Goal: Task Accomplishment & Management: Manage account settings

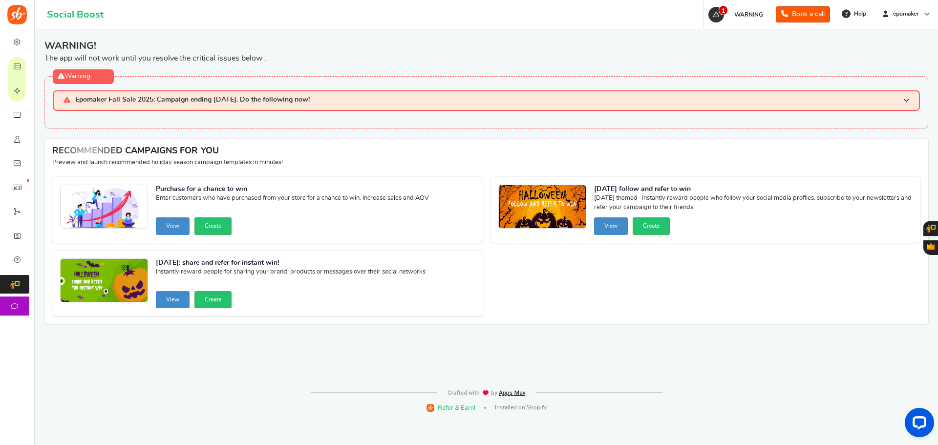
click at [354, 98] on h3 "Epomaker Fall Sale 2025: Campaign ending [DATE]. Do the following now!" at bounding box center [486, 100] width 867 height 20
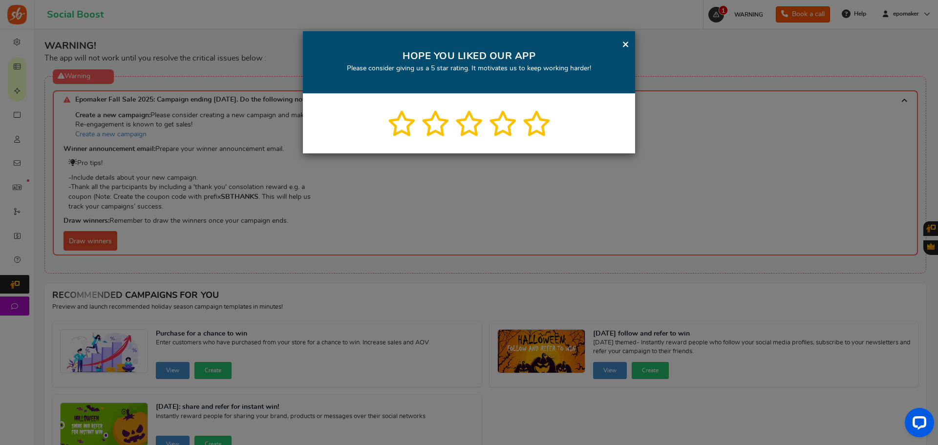
click at [626, 45] on link "×" at bounding box center [625, 44] width 7 height 12
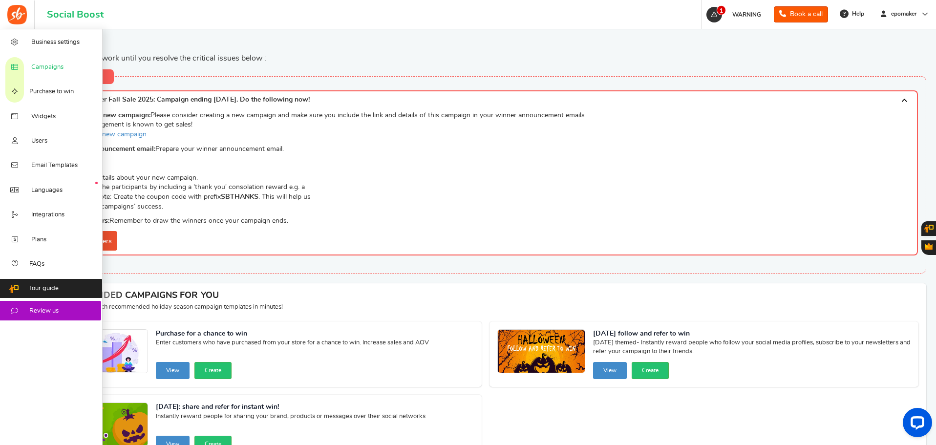
click at [39, 68] on span "Campaigns" at bounding box center [47, 67] width 32 height 9
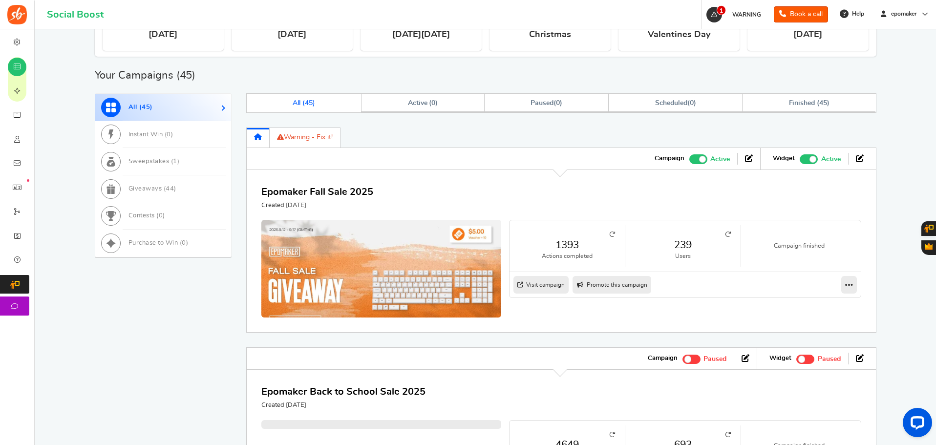
scroll to position [440, 0]
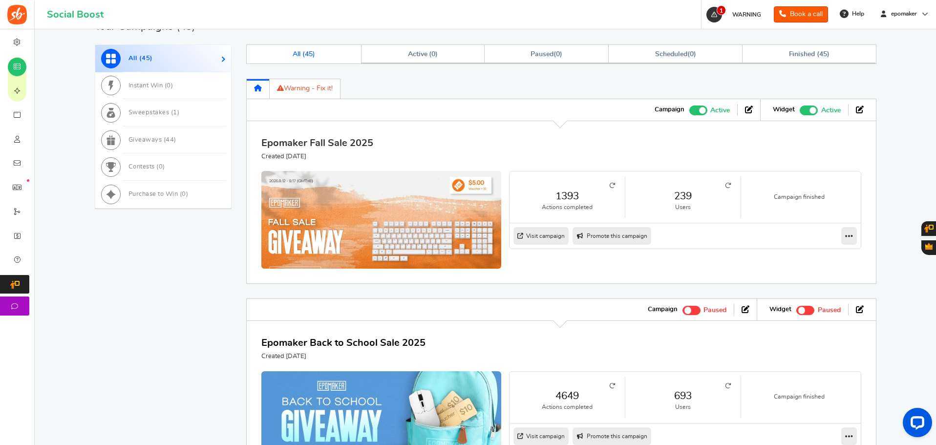
click at [355, 142] on link "Epomaker Fall Sale 2025" at bounding box center [317, 143] width 112 height 10
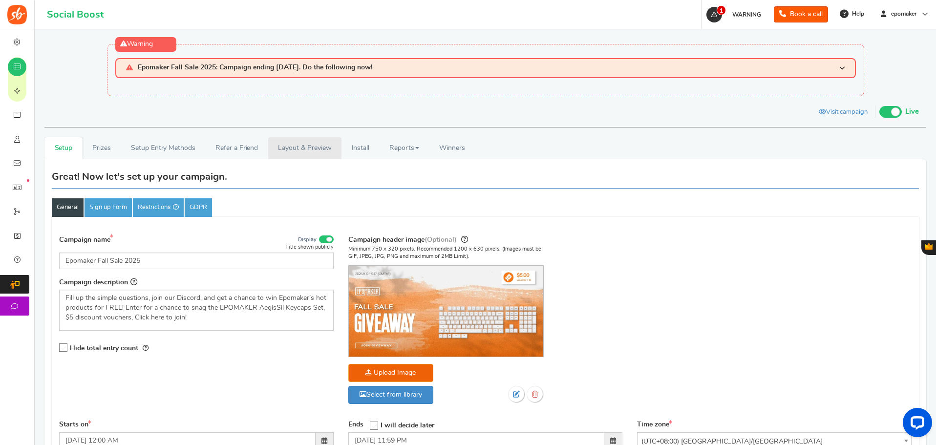
click at [302, 150] on link "Layout & Preview" at bounding box center [304, 148] width 73 height 22
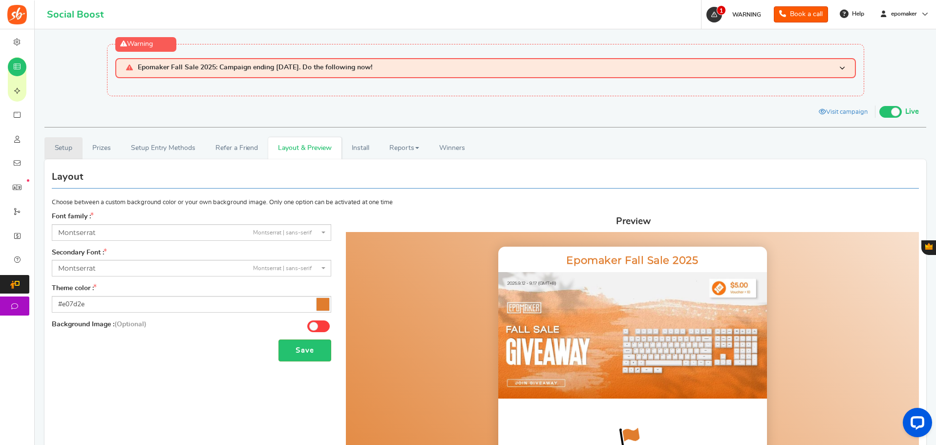
click at [60, 150] on link "Setup" at bounding box center [63, 148] width 38 height 22
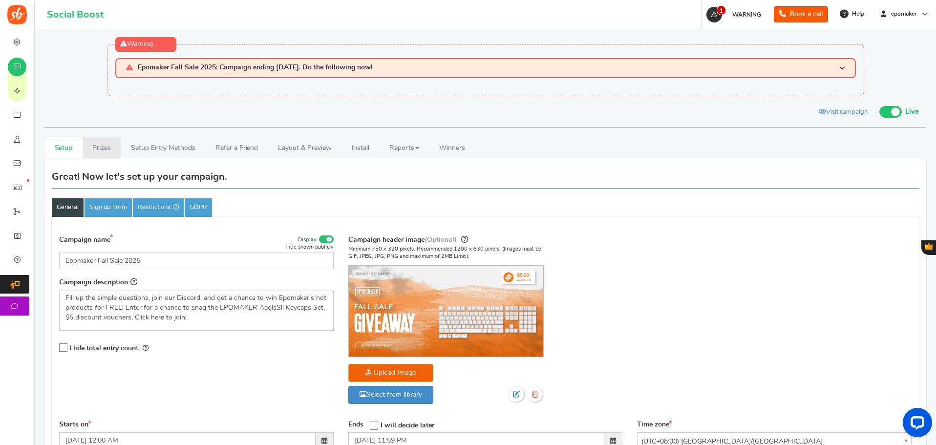
click at [101, 149] on link "Prizes" at bounding box center [102, 148] width 39 height 22
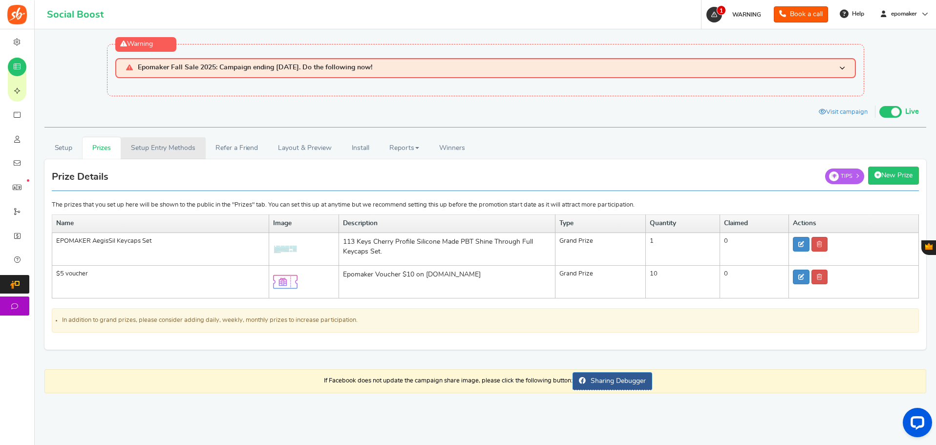
click at [150, 148] on link "Setup Entry Methods" at bounding box center [163, 148] width 85 height 22
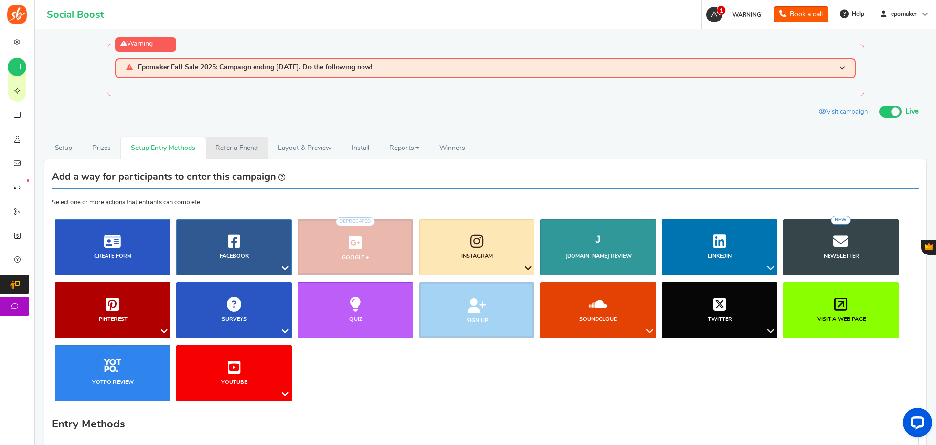
click at [239, 146] on link "Refer a Friend" at bounding box center [237, 148] width 63 height 22
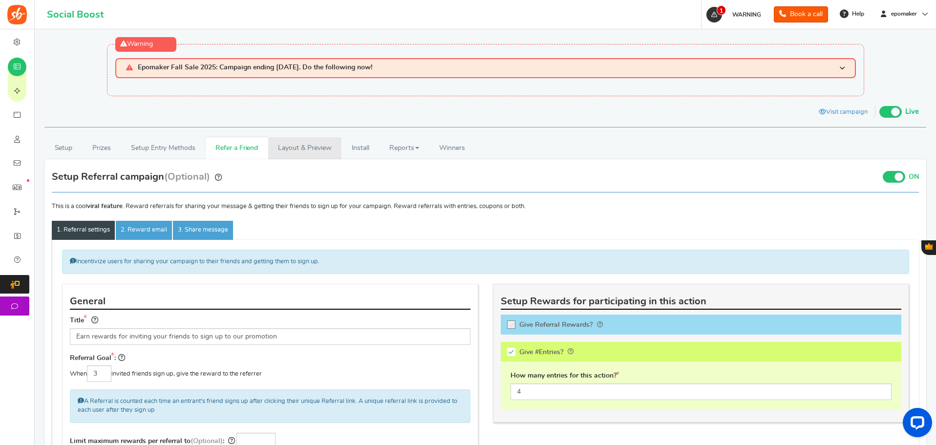
click at [310, 150] on link "Layout & Preview" at bounding box center [304, 148] width 73 height 22
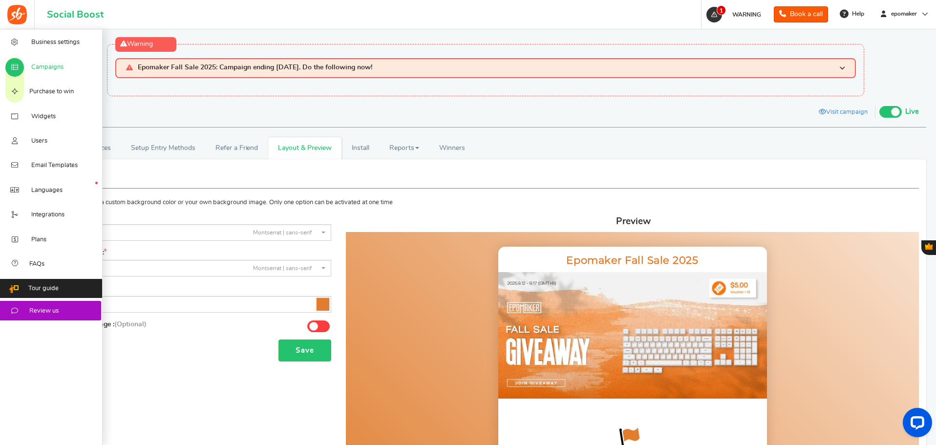
click at [45, 67] on span "Campaigns" at bounding box center [47, 67] width 32 height 9
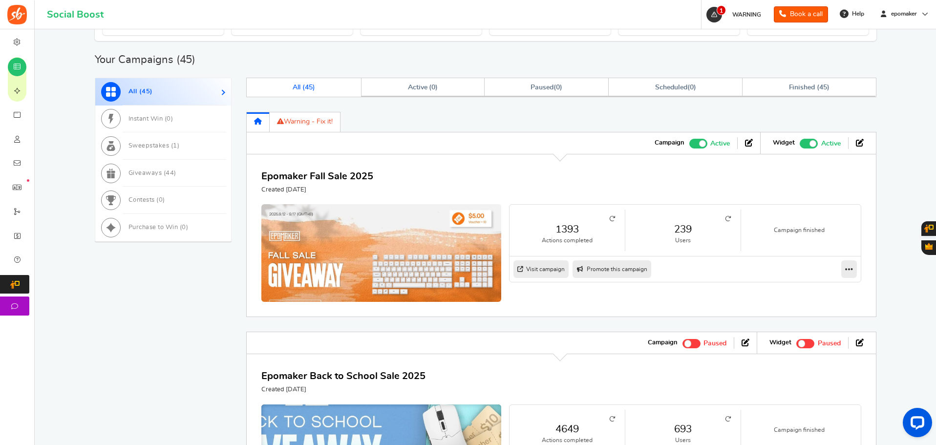
scroll to position [293, 0]
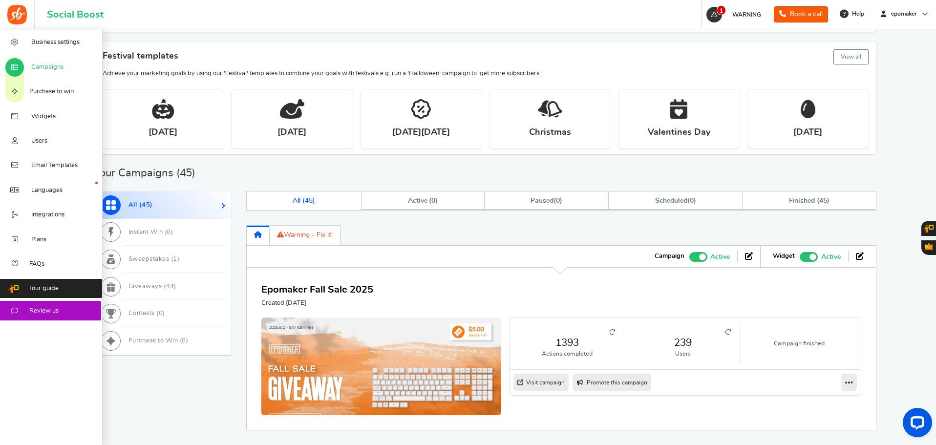
click at [46, 65] on span "Campaigns" at bounding box center [47, 67] width 32 height 9
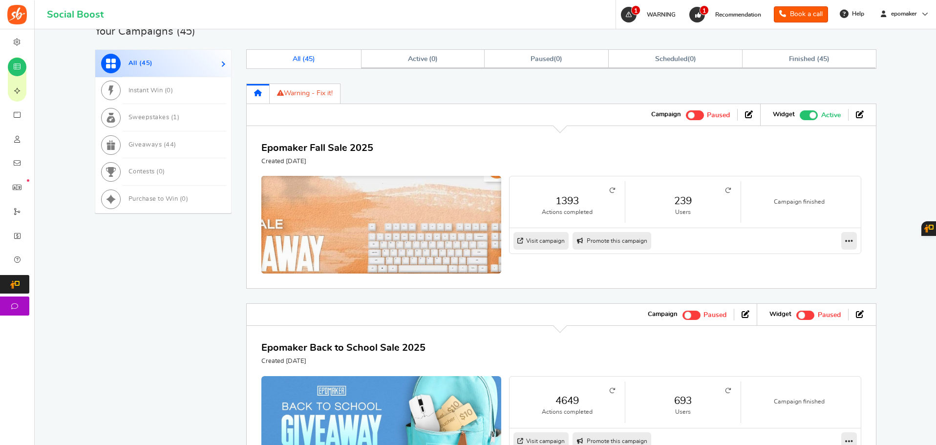
scroll to position [440, 0]
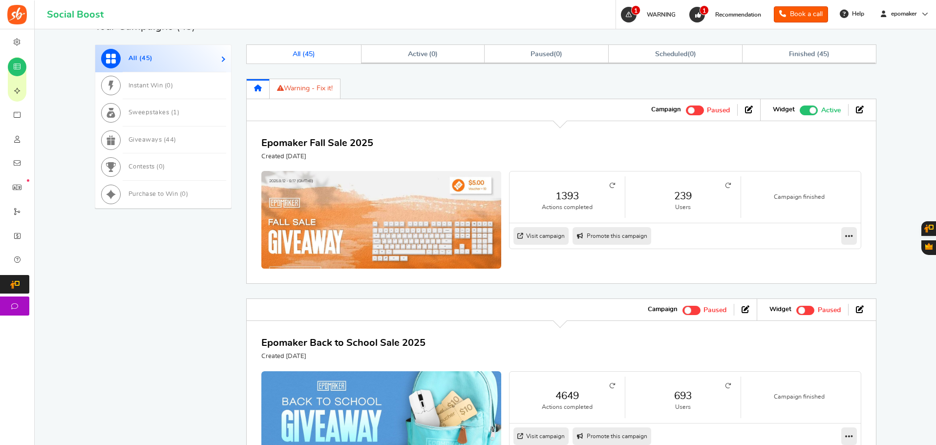
click at [803, 109] on span "Recommended: TURN ON" at bounding box center [809, 110] width 18 height 9
click at [800, 109] on input "Recommended: TURN ON Active Paused" at bounding box center [800, 109] width 0 height 6
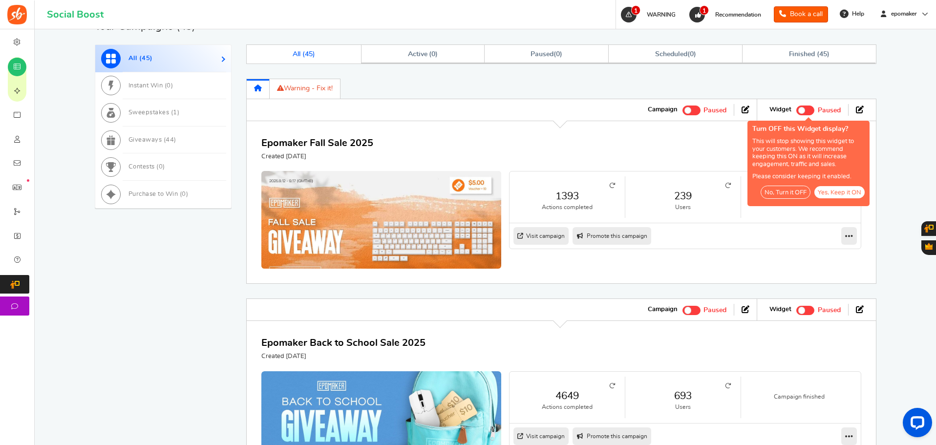
scroll to position [0, 0]
click at [780, 192] on button "No, Turn it OFF" at bounding box center [786, 192] width 50 height 13
